Goal: Transaction & Acquisition: Purchase product/service

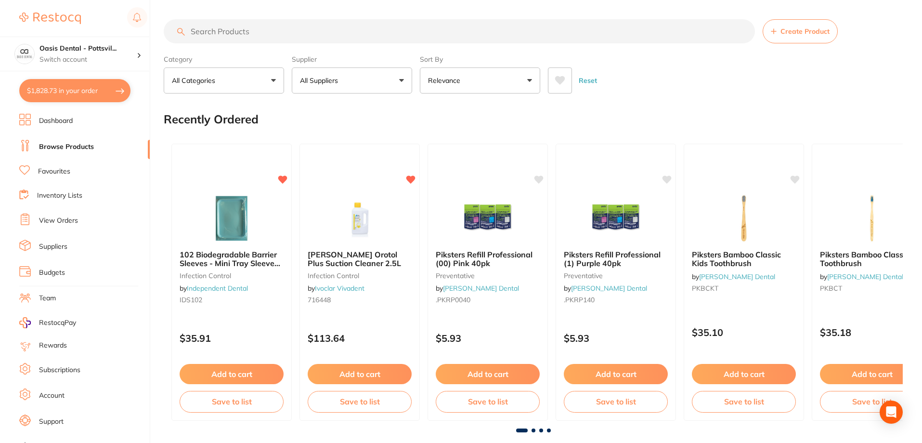
click at [55, 91] on button "$1,828.73 in your order" at bounding box center [74, 90] width 111 height 23
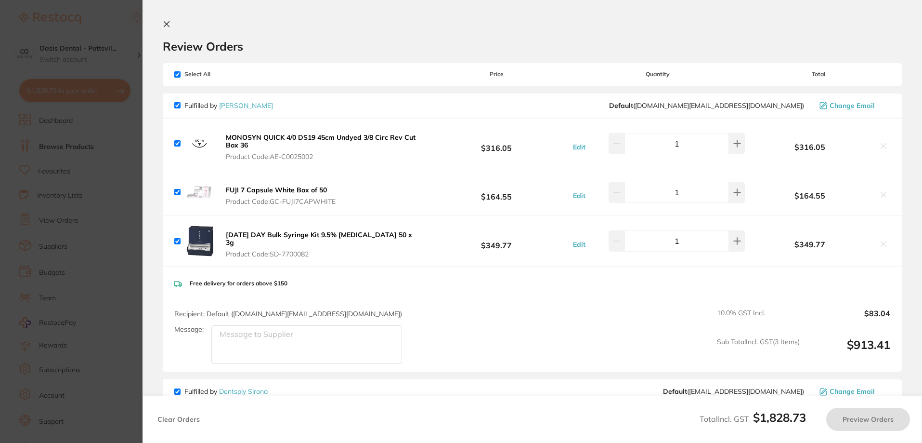
checkbox input "true"
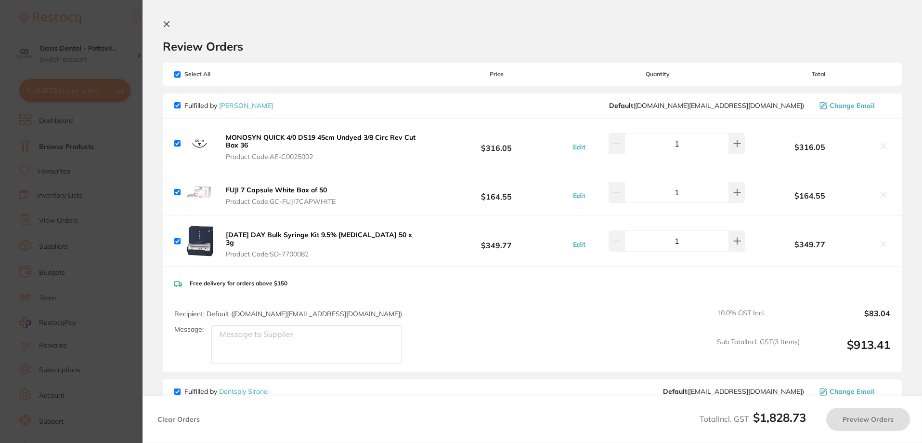
checkbox input "true"
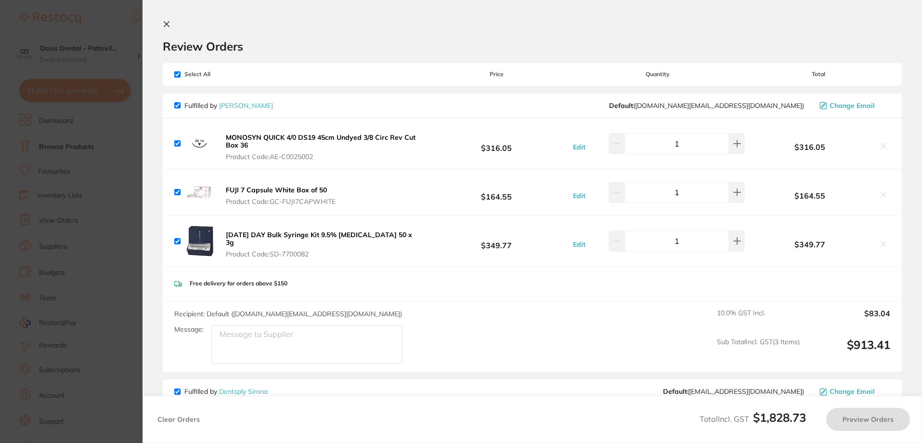
checkbox input "true"
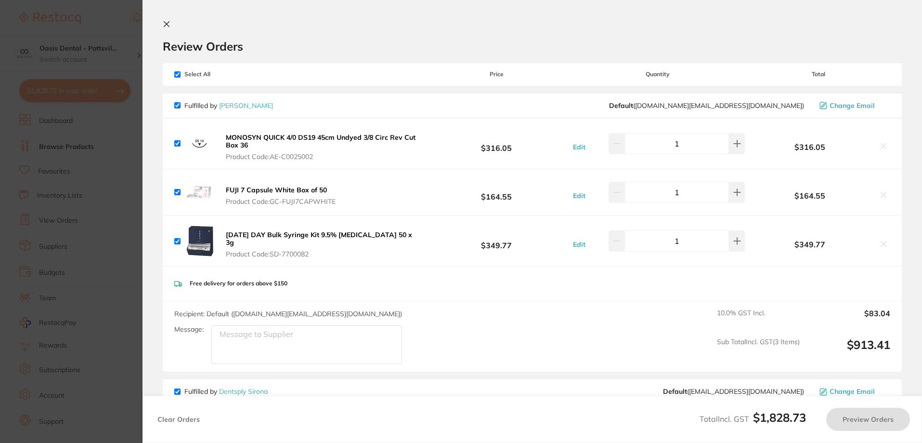
checkbox input "true"
